Goal: Find specific page/section: Find specific page/section

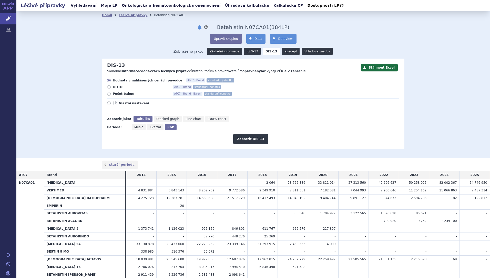
click at [434, 63] on div "Domů Léčivé přípravky Betahistin N07CA01 notifikace nastavení Přejmenovat Smaza…" at bounding box center [253, 84] width 474 height 146
click at [34, 19] on span "Léčivé přípravky" at bounding box center [36, 18] width 41 height 11
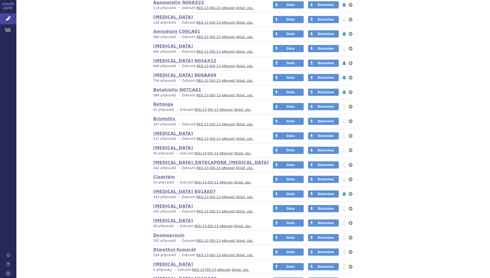
scroll to position [159, 0]
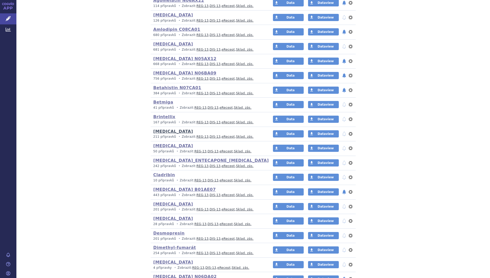
click at [162, 130] on link "Brivaracetam" at bounding box center [173, 131] width 40 height 5
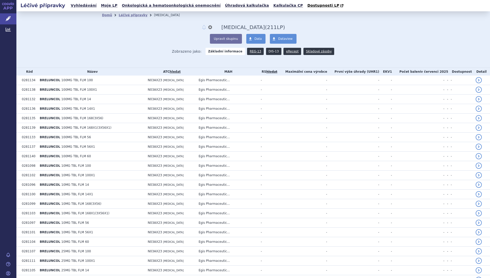
click at [268, 51] on link "DIS-13" at bounding box center [273, 51] width 15 height 7
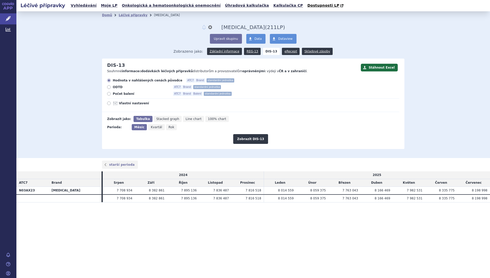
click at [170, 127] on span "Rok" at bounding box center [172, 127] width 6 height 4
click at [170, 127] on input "Rok" at bounding box center [167, 125] width 3 height 3
radio input "true"
click at [258, 137] on button "Zobrazit DIS-13" at bounding box center [250, 139] width 35 height 10
